Goal: Navigation & Orientation: Find specific page/section

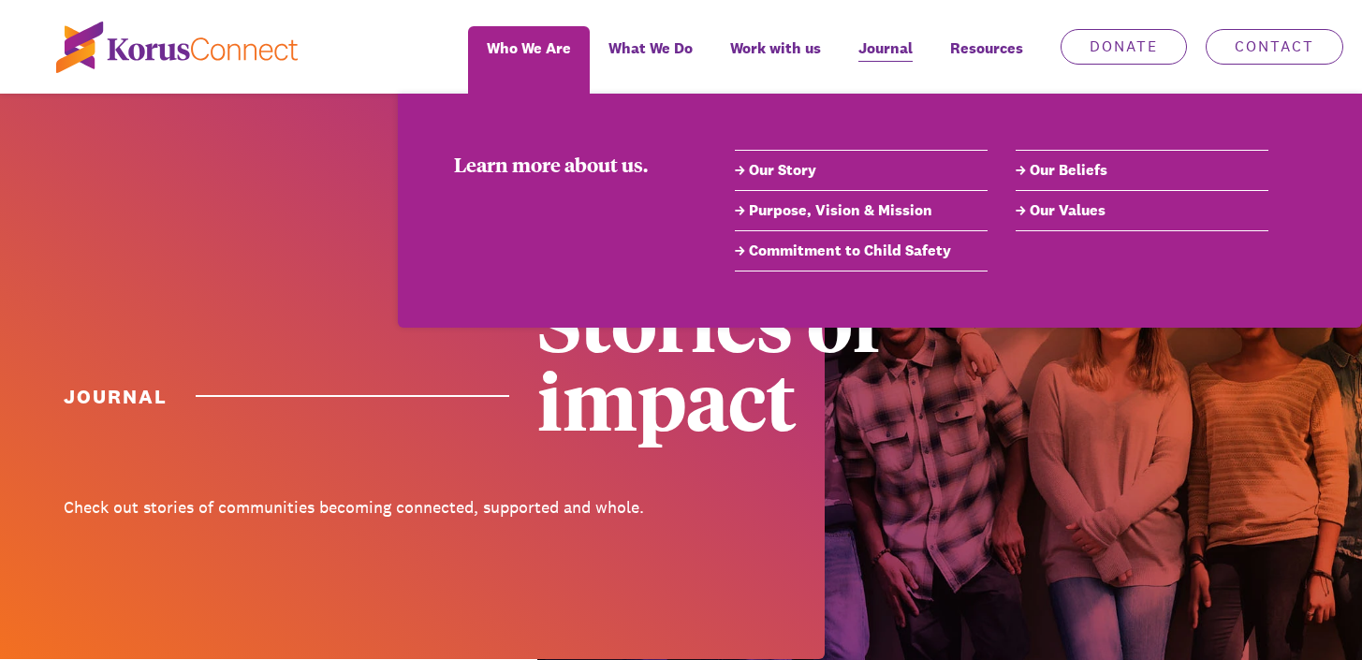
click at [785, 174] on link "Our Story" at bounding box center [861, 170] width 253 height 22
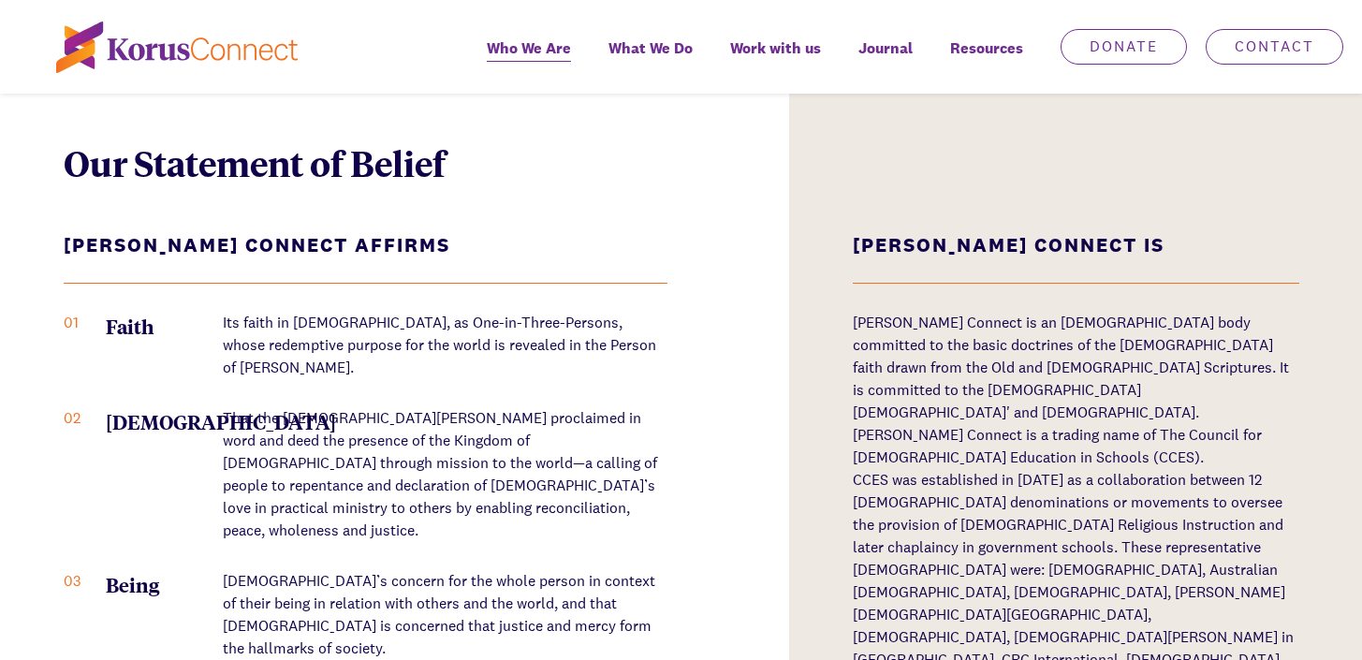
scroll to position [2433, 0]
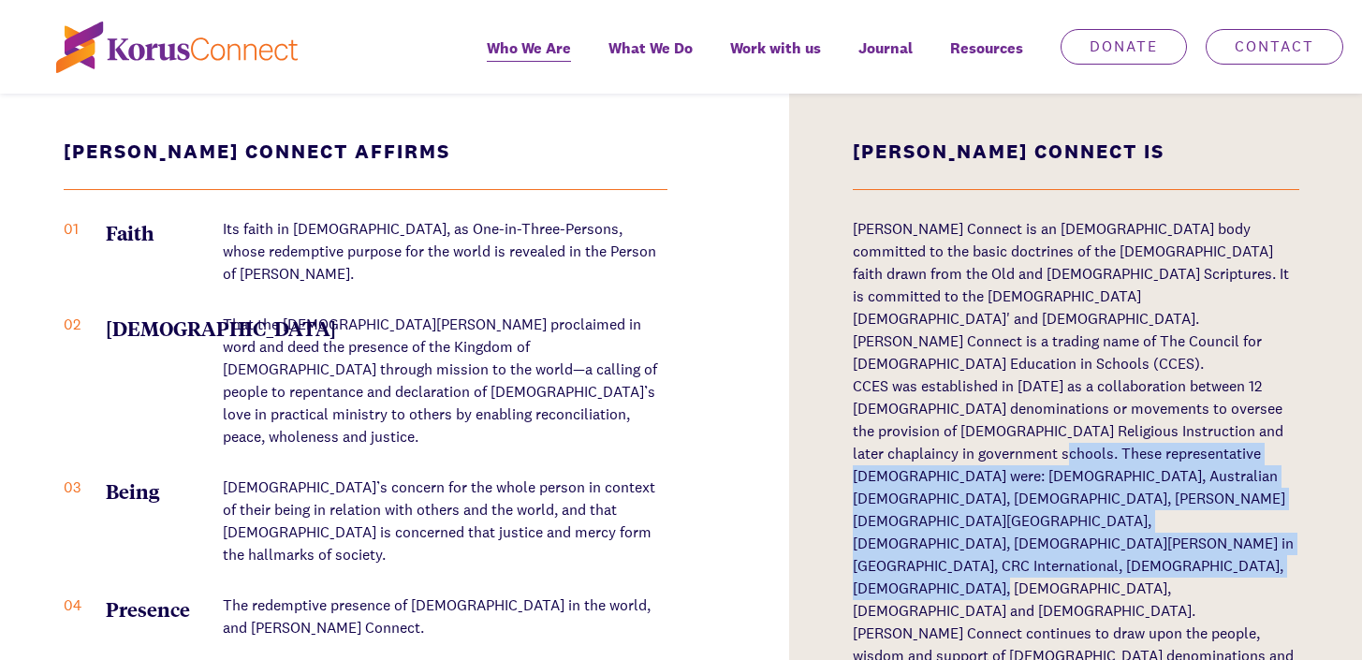
drag, startPoint x: 1023, startPoint y: 350, endPoint x: 1040, endPoint y: 459, distance: 110.8
click at [1040, 459] on p "CCES was established in [DATE] as a collaboration between 12 [DEMOGRAPHIC_DATA]…" at bounding box center [1074, 498] width 445 height 247
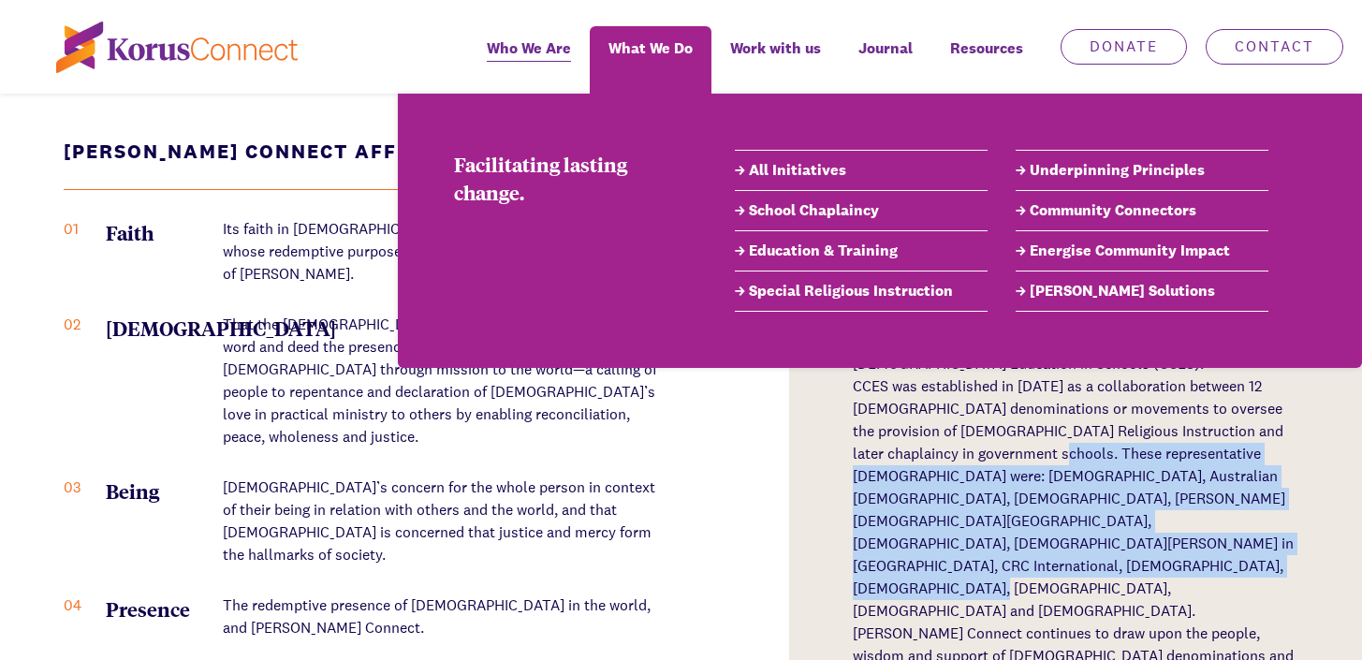
click at [768, 168] on link "All Initiatives" at bounding box center [861, 170] width 253 height 22
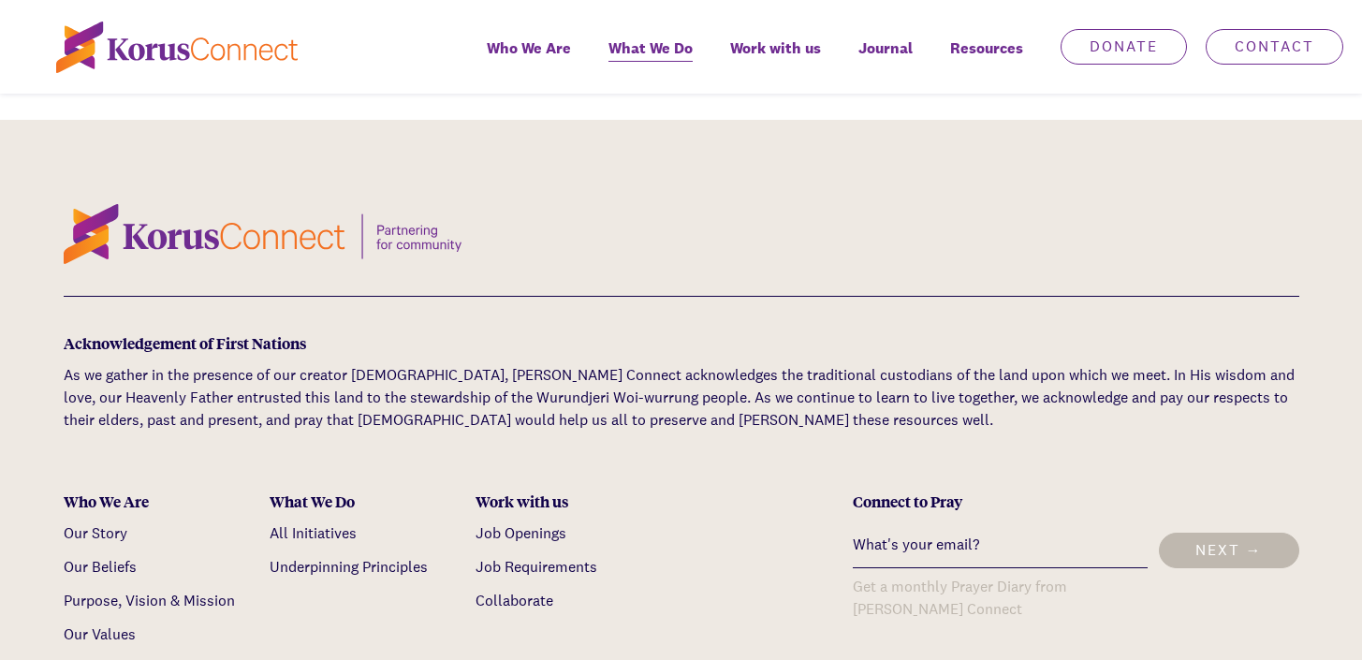
scroll to position [4679, 0]
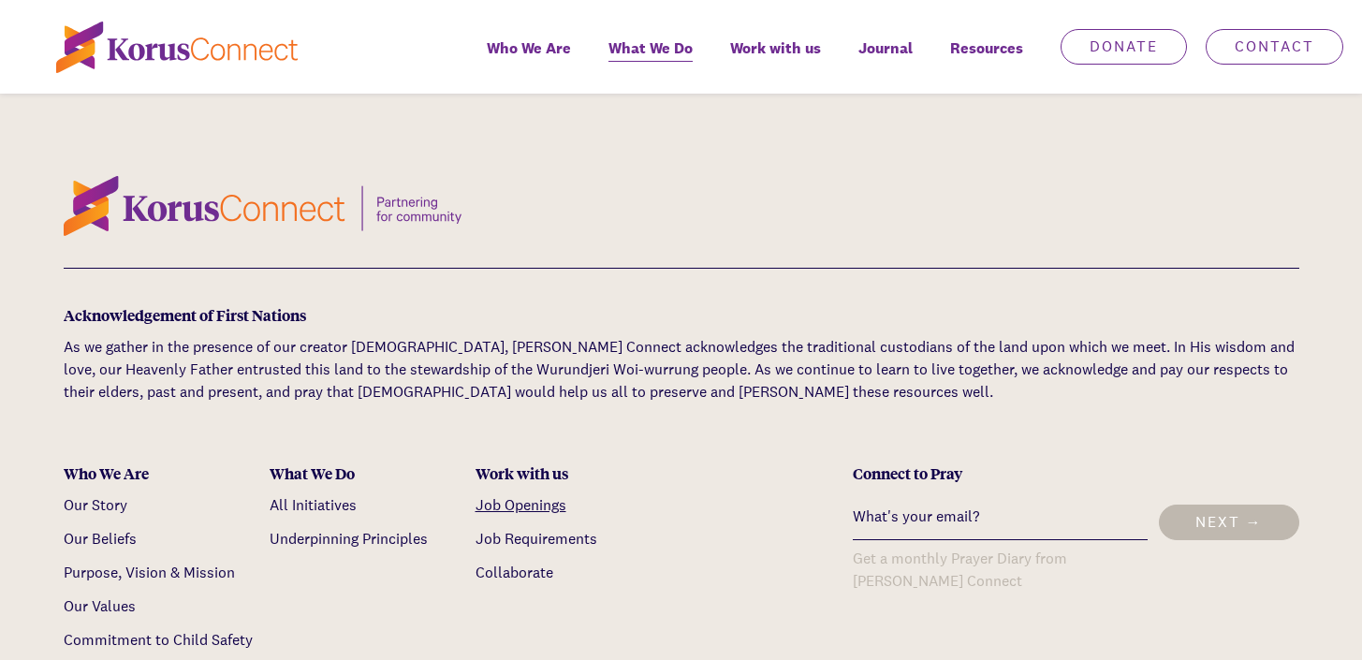
click at [538, 504] on link "Job Openings" at bounding box center [520, 505] width 91 height 20
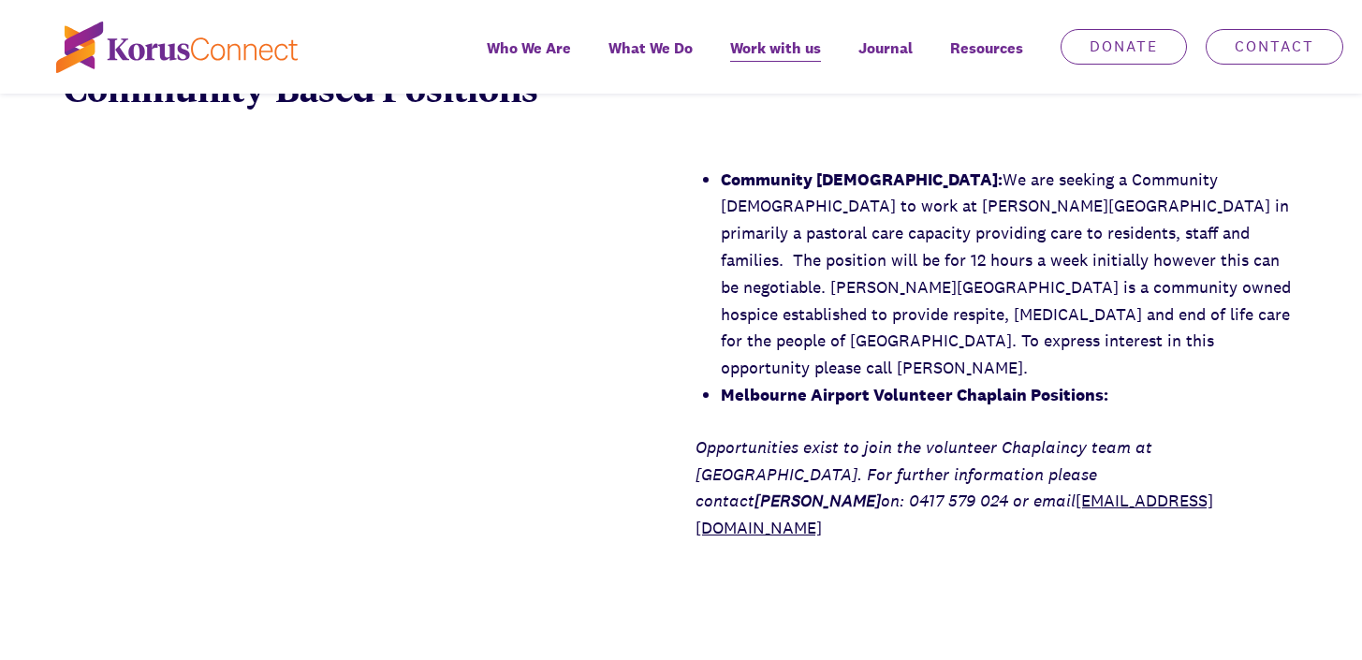
scroll to position [2901, 0]
